Goal: Information Seeking & Learning: Learn about a topic

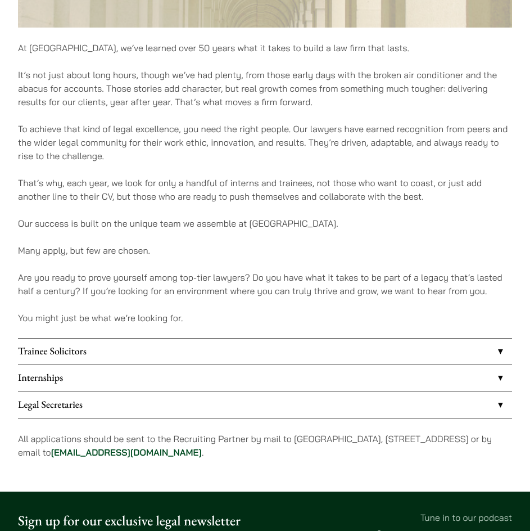
scroll to position [618, 0]
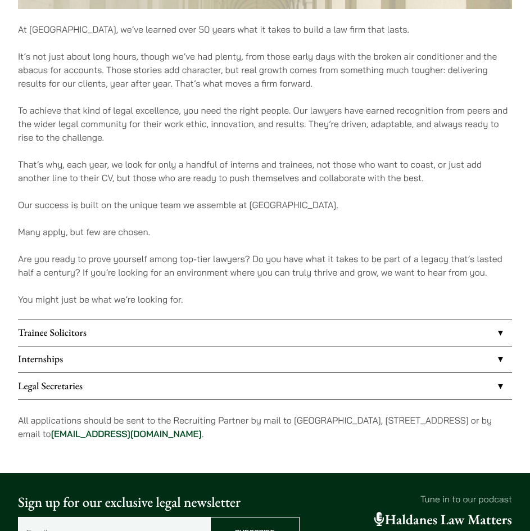
click at [131, 346] on link "Internships" at bounding box center [265, 359] width 494 height 26
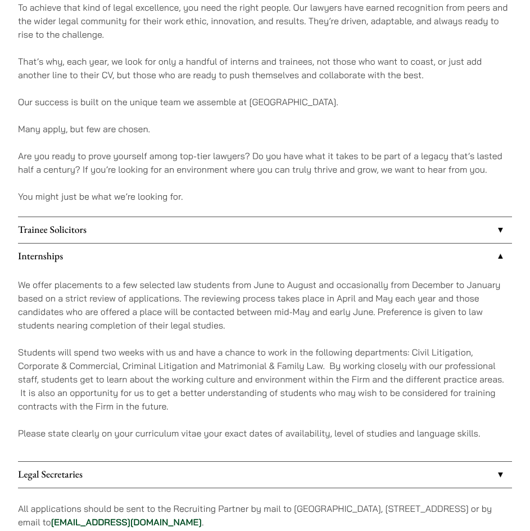
scroll to position [731, 0]
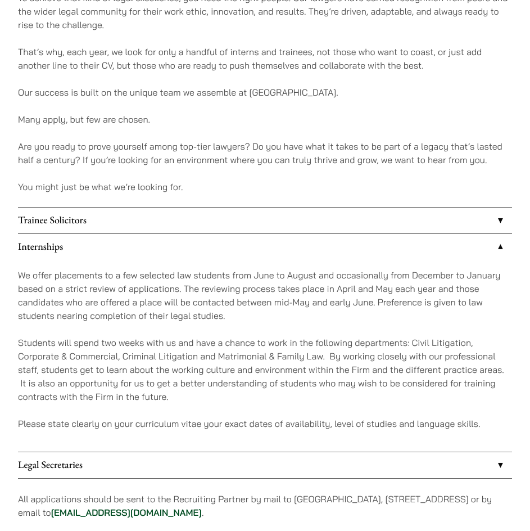
click at [133, 207] on link "Trainee Solicitors" at bounding box center [265, 220] width 494 height 26
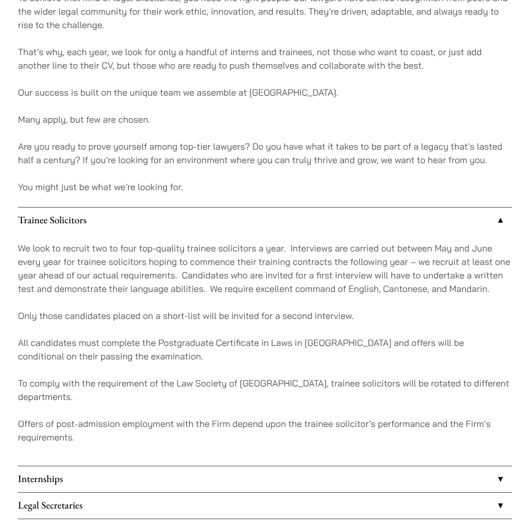
click at [142, 404] on div "We look to recruit two to four top-quality trainee solicitors a year. Interview…" at bounding box center [265, 349] width 494 height 232
click at [142, 466] on link "Internships" at bounding box center [265, 479] width 494 height 26
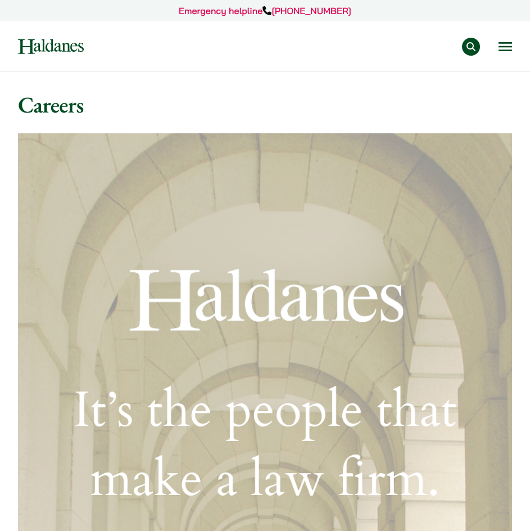
click at [506, 46] on button "Open menu" at bounding box center [505, 46] width 13 height 9
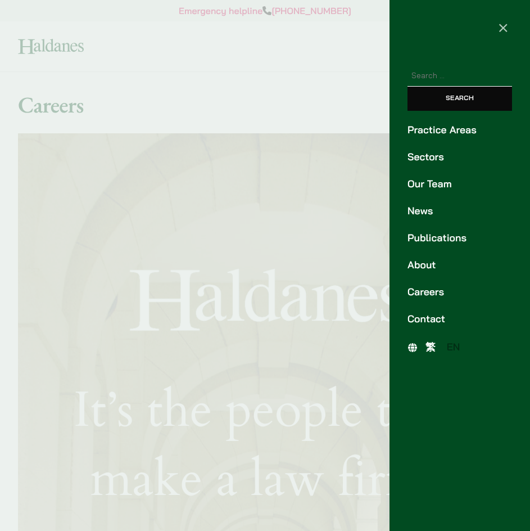
click at [440, 284] on link "Careers" at bounding box center [460, 291] width 105 height 15
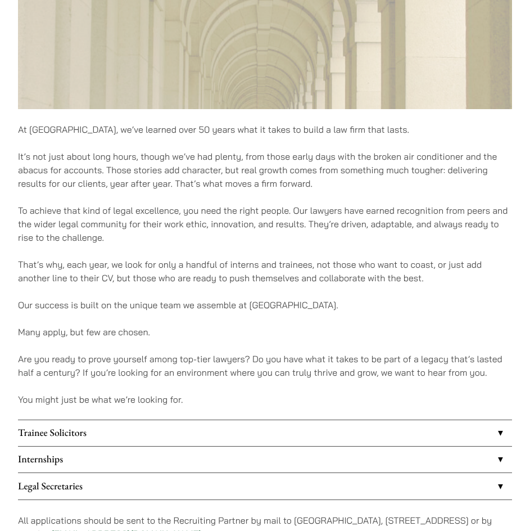
scroll to position [731, 0]
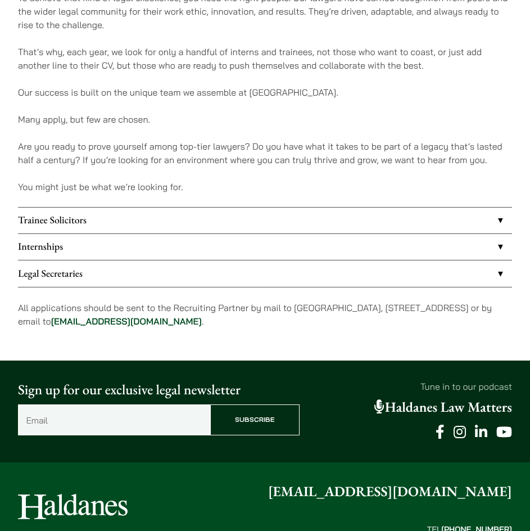
click at [30, 234] on link "Internships" at bounding box center [265, 247] width 494 height 26
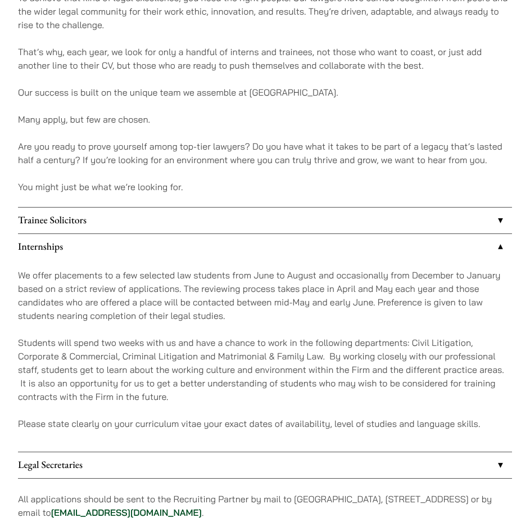
click at [44, 269] on p "We offer placements to a few selected law students from June to August and occa…" at bounding box center [265, 295] width 494 height 54
drag, startPoint x: 88, startPoint y: 311, endPoint x: 126, endPoint y: 358, distance: 60.3
click at [97, 336] on p "Students will spend two weeks with us and have a chance to work in the followin…" at bounding box center [265, 369] width 494 height 67
drag, startPoint x: 171, startPoint y: 363, endPoint x: 212, endPoint y: 368, distance: 40.8
click at [180, 363] on div "We offer placements to a few selected law students from June to August and occa…" at bounding box center [265, 355] width 494 height 191
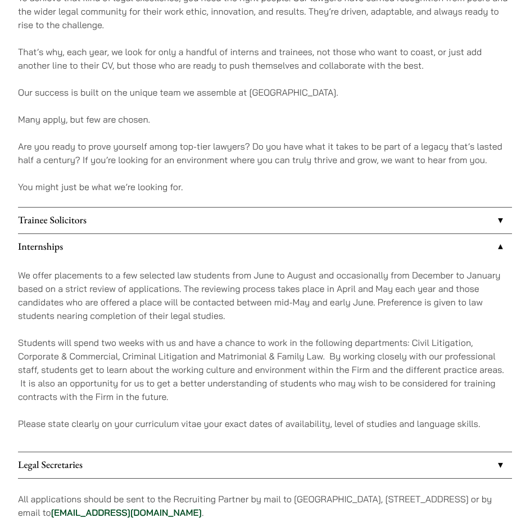
click at [284, 417] on p "Please state clearly on your curriculum vitae your exact dates of availability,…" at bounding box center [265, 423] width 494 height 13
drag, startPoint x: 343, startPoint y: 376, endPoint x: 350, endPoint y: 376, distance: 6.7
click at [346, 417] on p "Please state clearly on your curriculum vitae your exact dates of availability,…" at bounding box center [265, 423] width 494 height 13
click at [400, 417] on p "Please state clearly on your curriculum vitae your exact dates of availability,…" at bounding box center [265, 423] width 494 height 13
click at [403, 417] on p "Please state clearly on your curriculum vitae your exact dates of availability,…" at bounding box center [265, 423] width 494 height 13
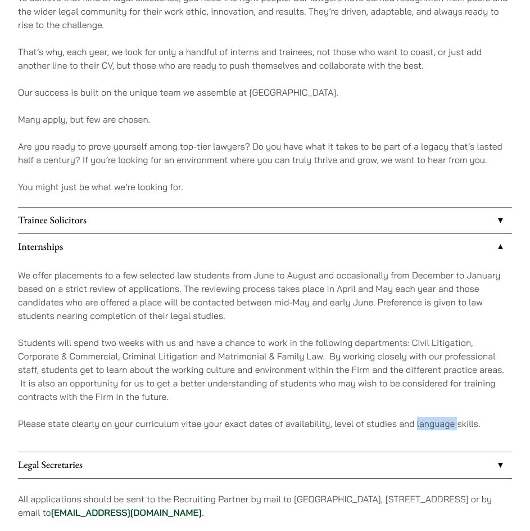
click at [403, 417] on p "Please state clearly on your curriculum vitae your exact dates of availability,…" at bounding box center [265, 423] width 494 height 13
click at [405, 417] on p "Please state clearly on your curriculum vitae your exact dates of availability,…" at bounding box center [265, 423] width 494 height 13
click at [344, 417] on p "Please state clearly on your curriculum vitae your exact dates of availability,…" at bounding box center [265, 423] width 494 height 13
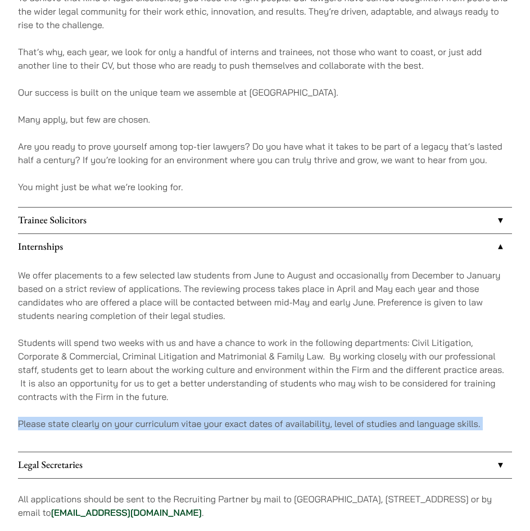
click at [344, 417] on p "Please state clearly on your curriculum vitae your exact dates of availability,…" at bounding box center [265, 423] width 494 height 13
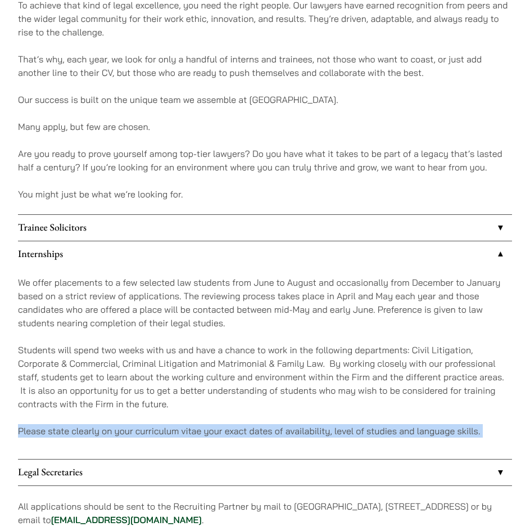
scroll to position [971, 0]
